Goal: Transaction & Acquisition: Subscribe to service/newsletter

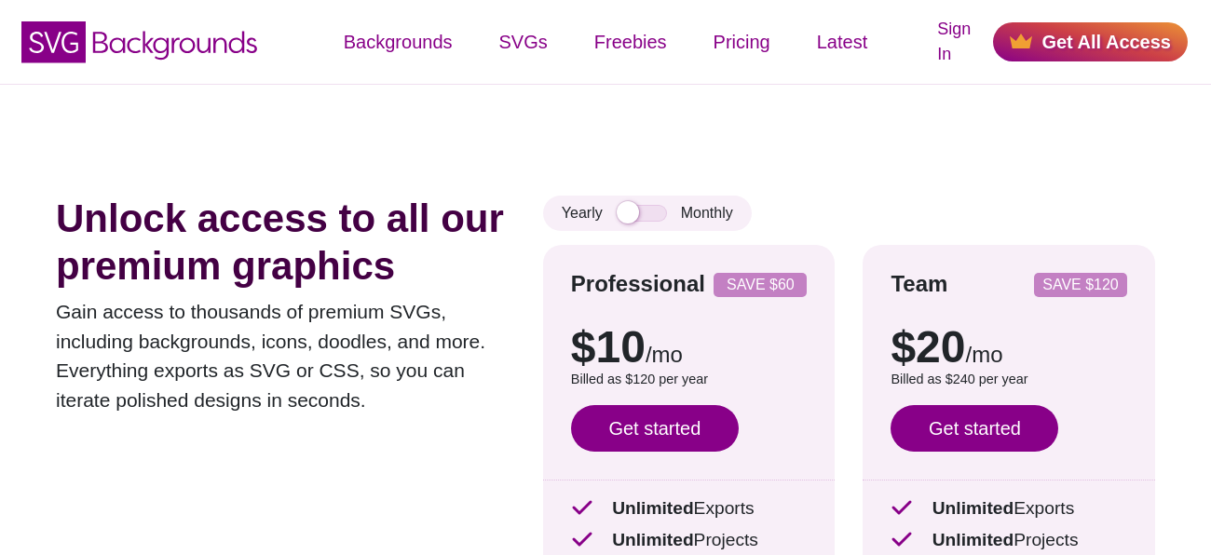
click at [622, 200] on div "Yearly Monthly" at bounding box center [647, 213] width 209 height 35
click at [629, 210] on input "checkbox" at bounding box center [642, 213] width 50 height 17
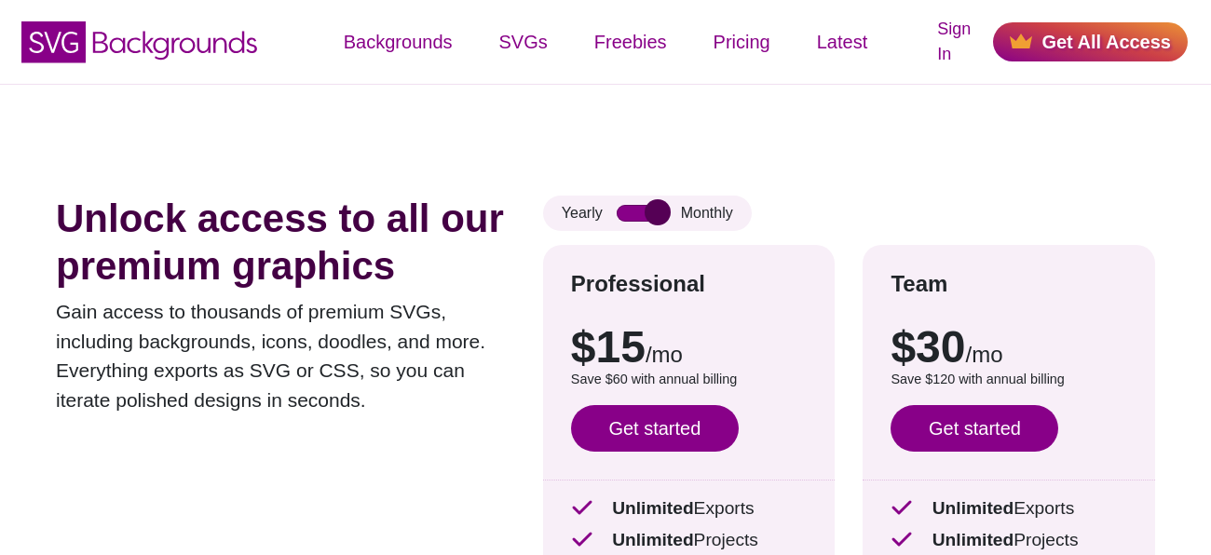
click at [629, 210] on input "checkbox" at bounding box center [642, 213] width 50 height 17
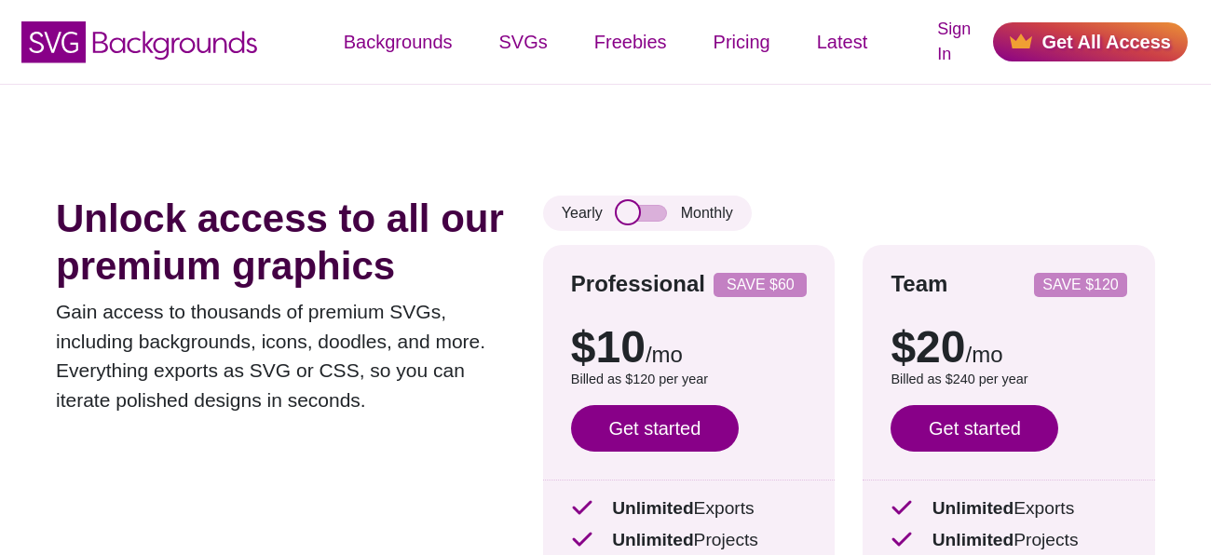
click at [629, 210] on input "checkbox" at bounding box center [642, 213] width 50 height 17
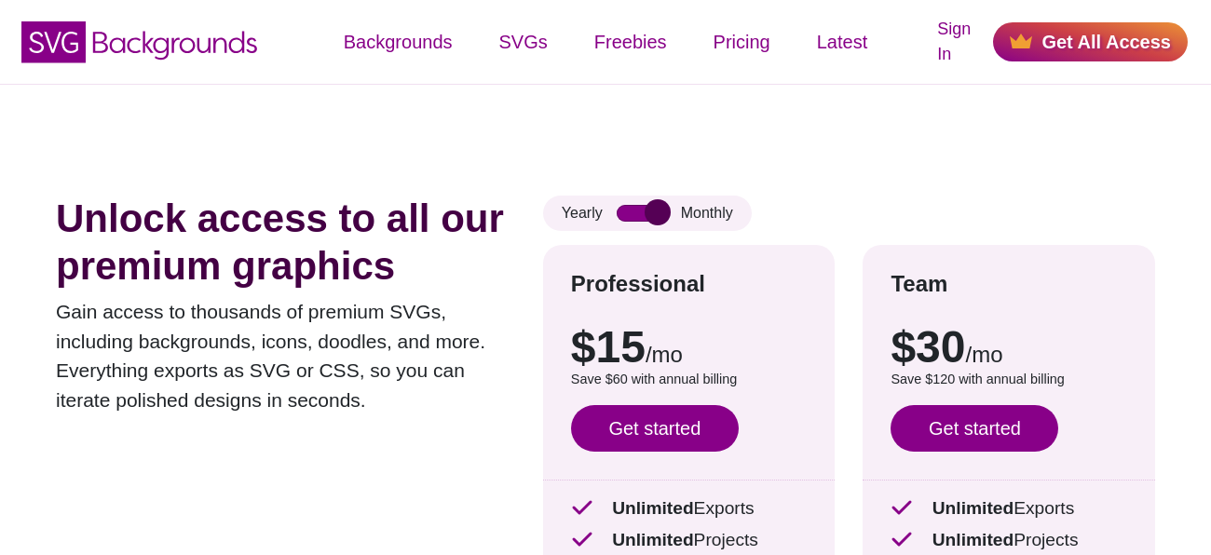
click at [629, 210] on input "checkbox" at bounding box center [642, 213] width 50 height 17
checkbox input "false"
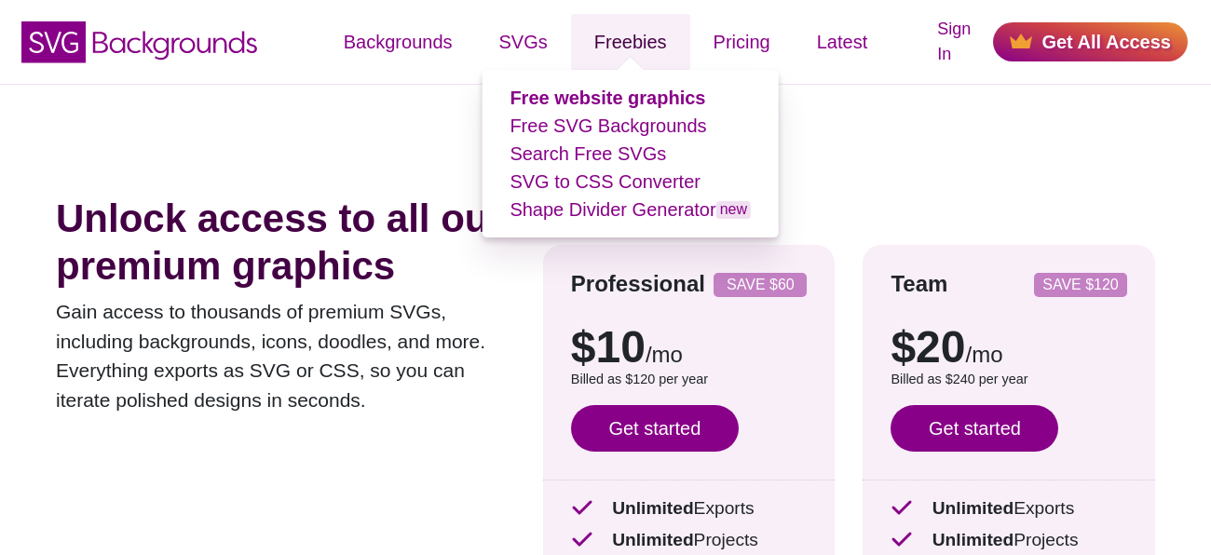
click at [610, 35] on link "Freebies" at bounding box center [630, 42] width 119 height 56
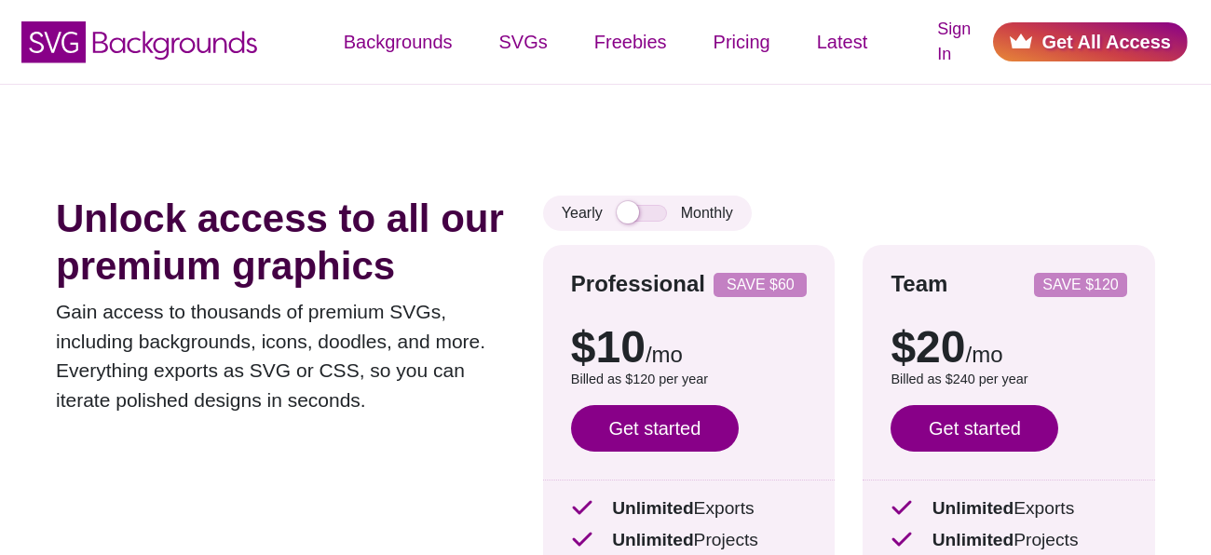
click at [1136, 34] on link "Get All Access" at bounding box center [1090, 41] width 195 height 39
click at [1032, 37] on icon at bounding box center [1021, 41] width 22 height 15
click at [1065, 41] on link "Get All Access" at bounding box center [1090, 41] width 195 height 39
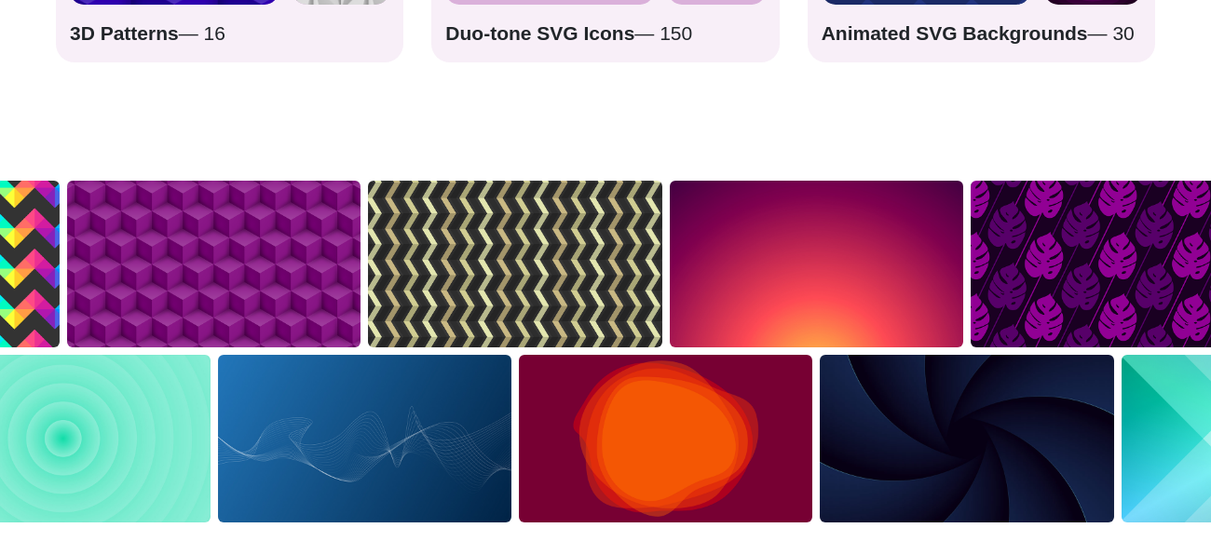
scroll to position [3551, 0]
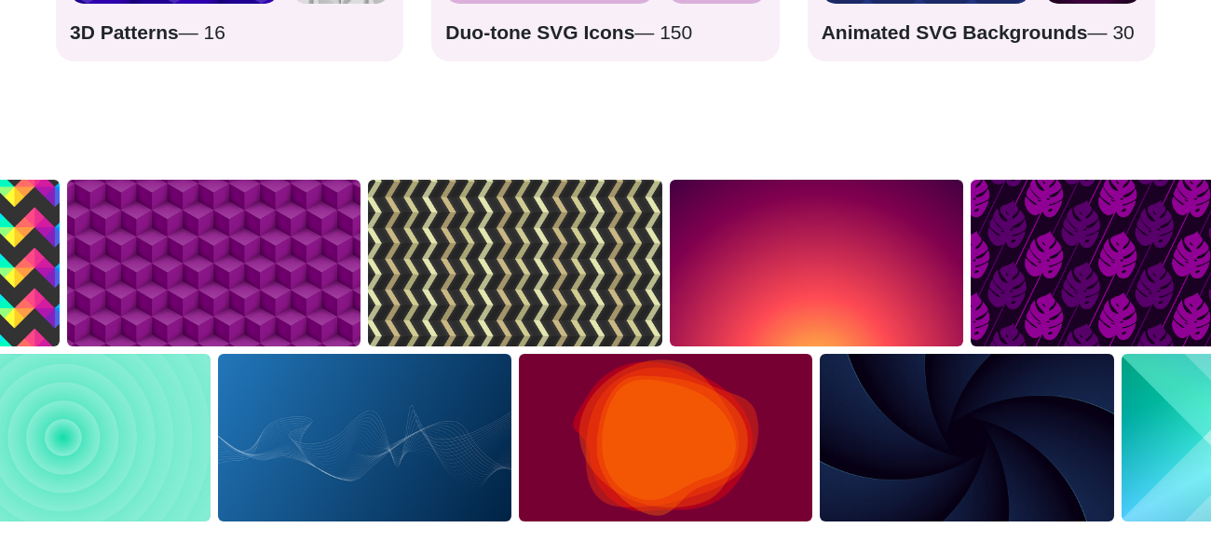
click at [556, 221] on img at bounding box center [514, 263] width 301 height 174
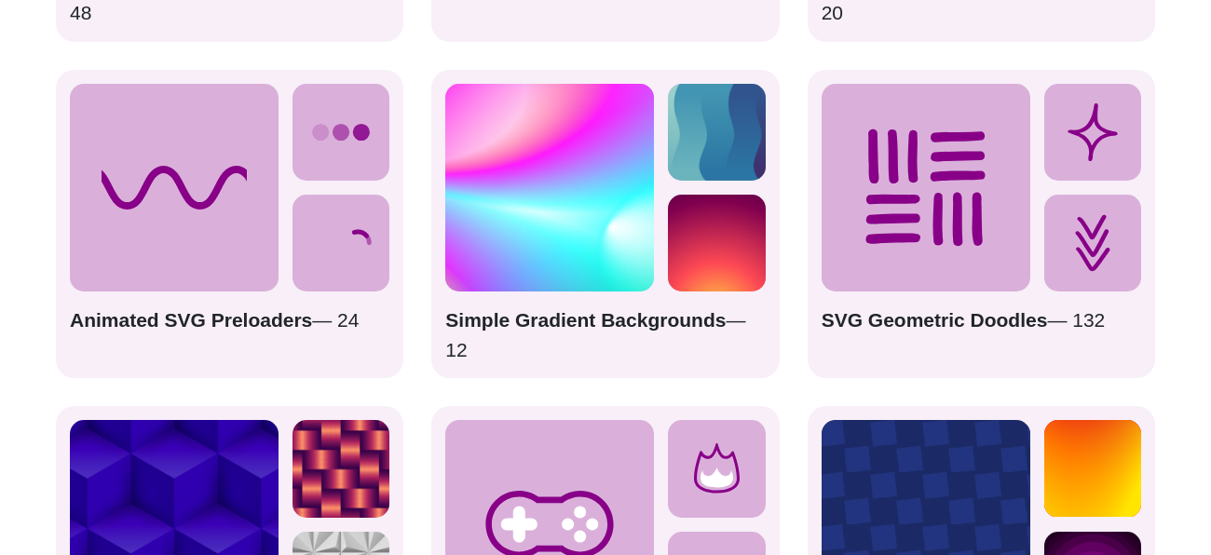
scroll to position [2922, 0]
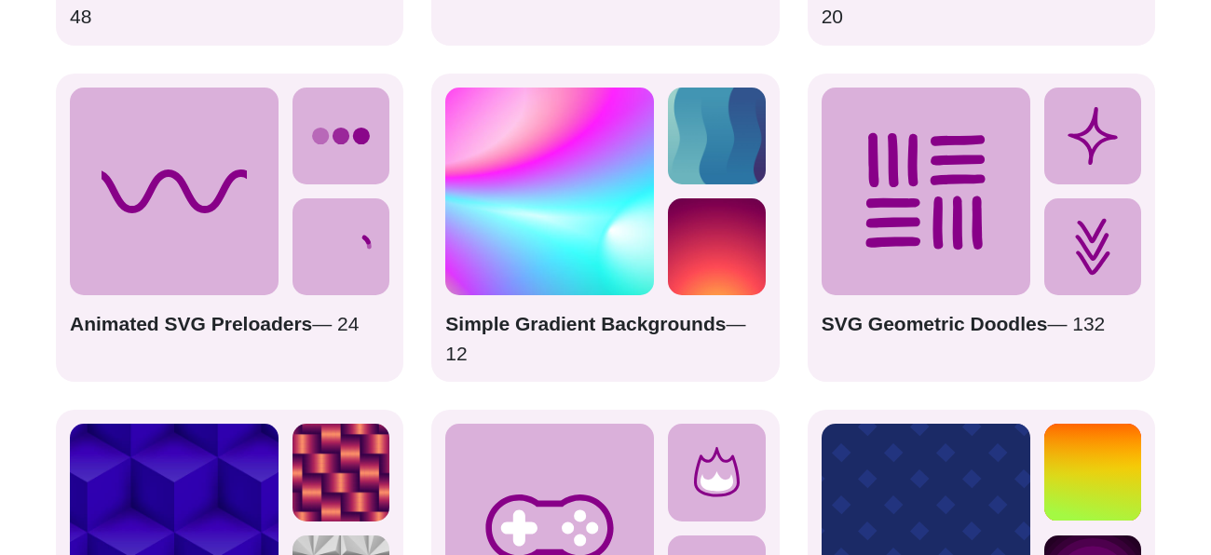
click at [571, 227] on img at bounding box center [549, 192] width 209 height 209
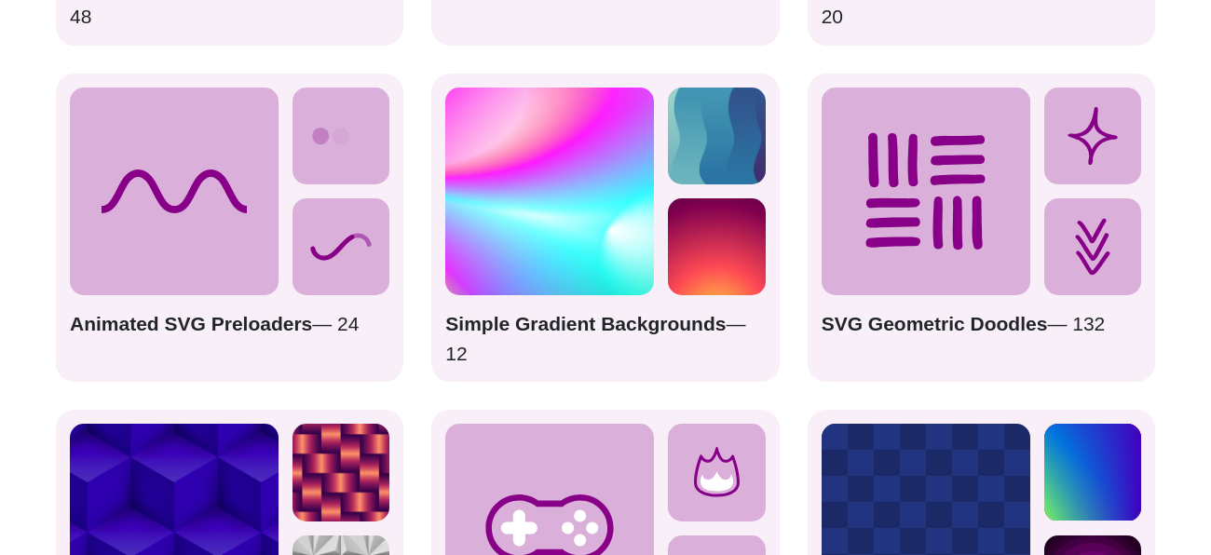
click at [727, 200] on img at bounding box center [716, 246] width 97 height 97
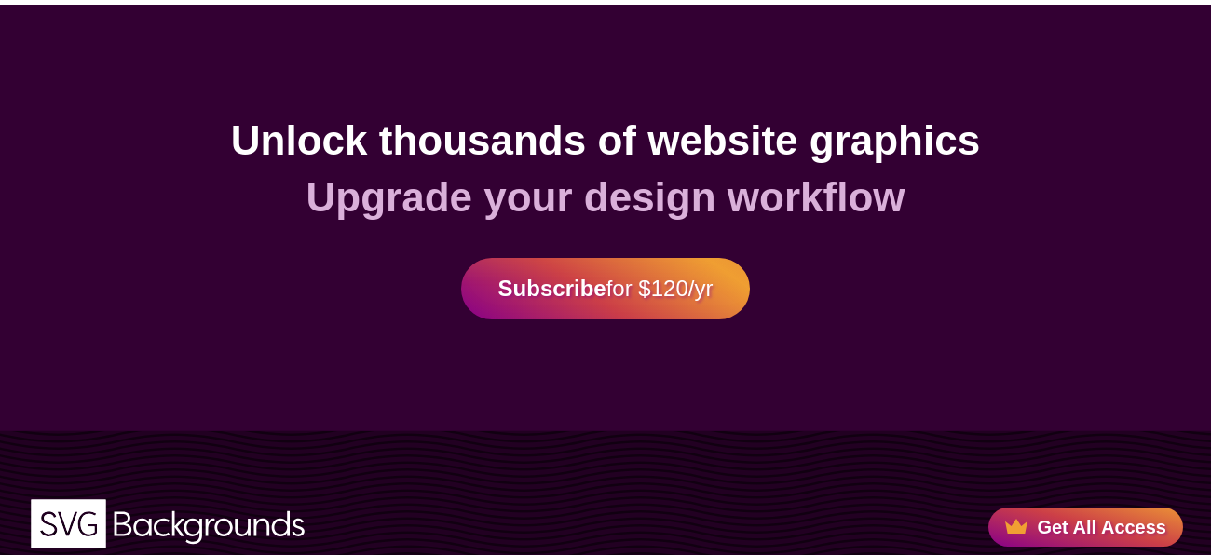
scroll to position [4831, 0]
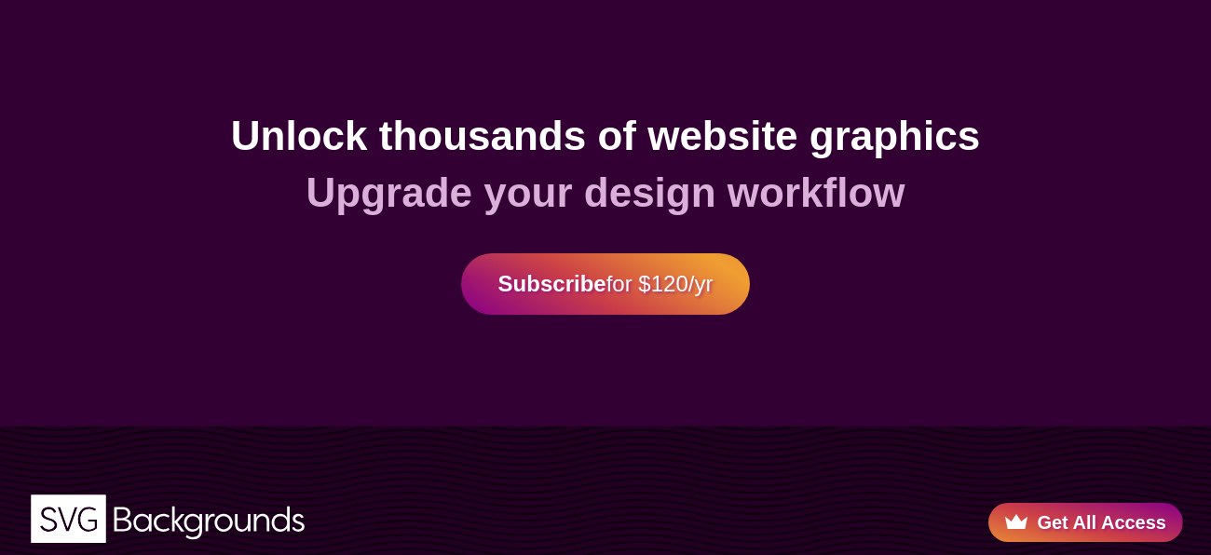
click at [1049, 503] on link "Get All Access" at bounding box center [1086, 522] width 195 height 39
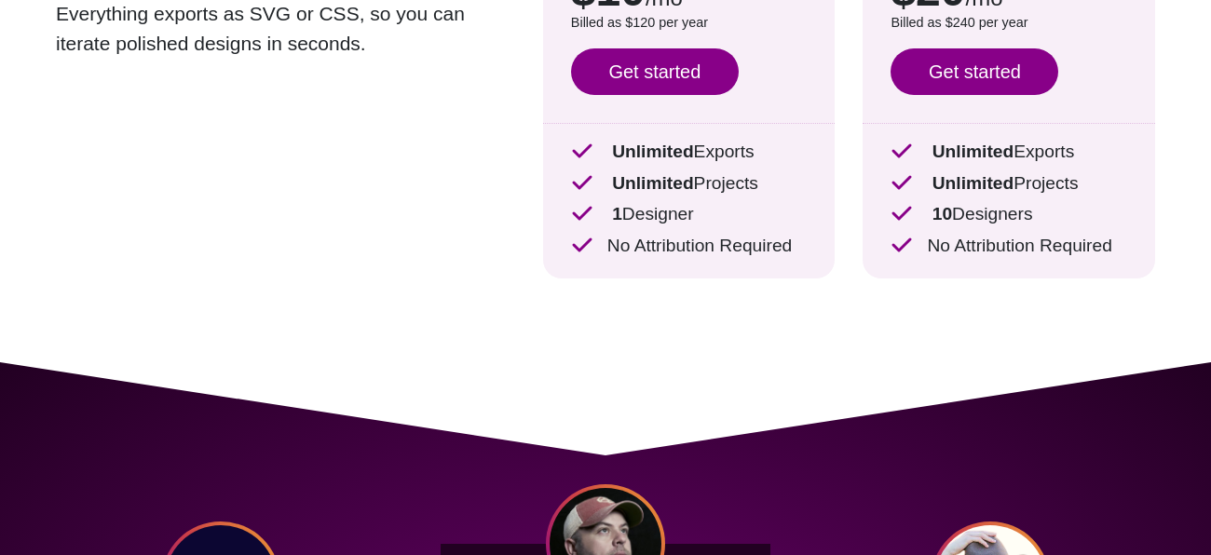
scroll to position [347, 0]
